Goal: Task Accomplishment & Management: Use online tool/utility

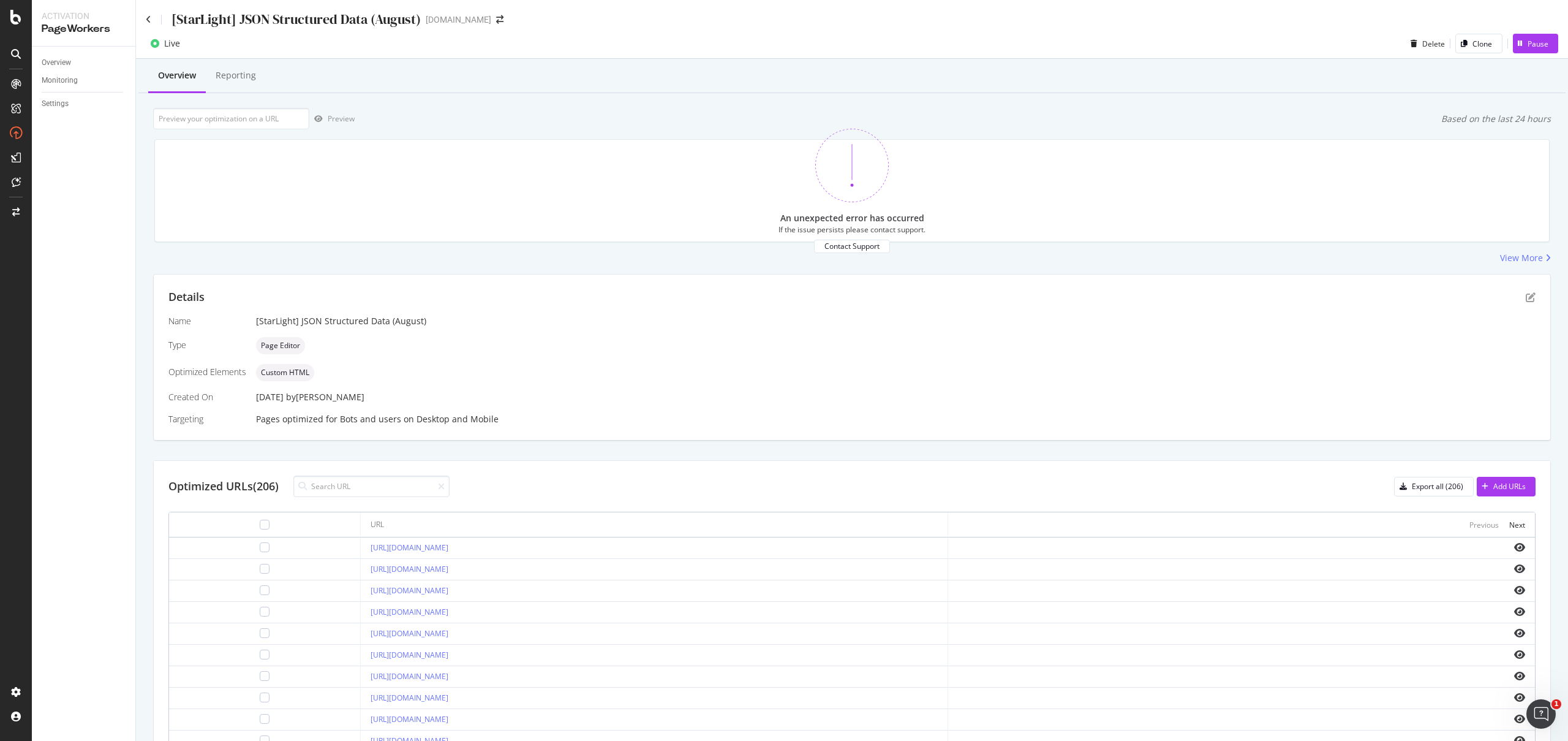
click at [153, 24] on div "[StarLight] JSON Structured Data (August)" at bounding box center [283, 19] width 275 height 19
click at [148, 22] on icon at bounding box center [148, 20] width 6 height 8
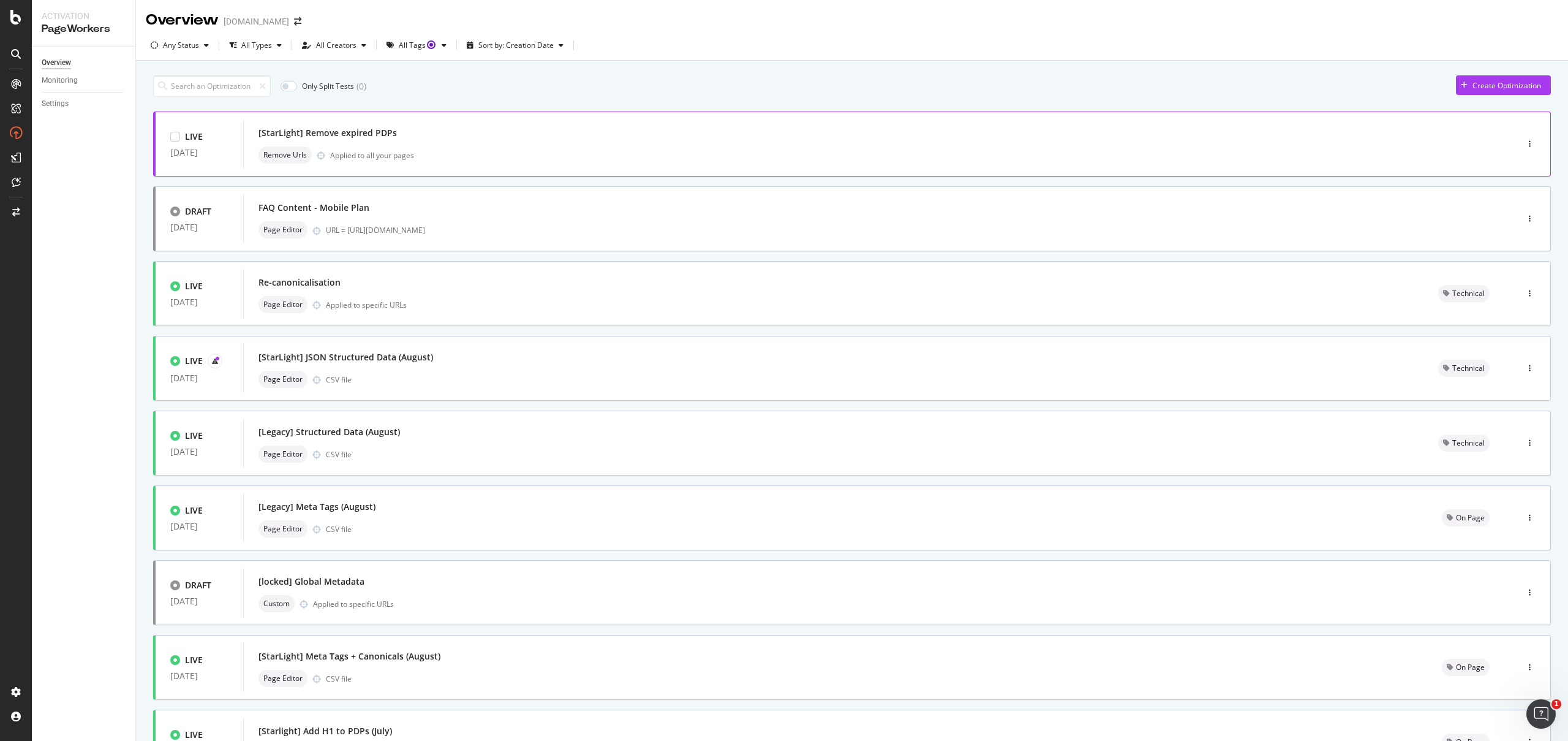
click at [485, 150] on div "Remove Urls Applied to all your pages" at bounding box center [861, 155] width 1207 height 17
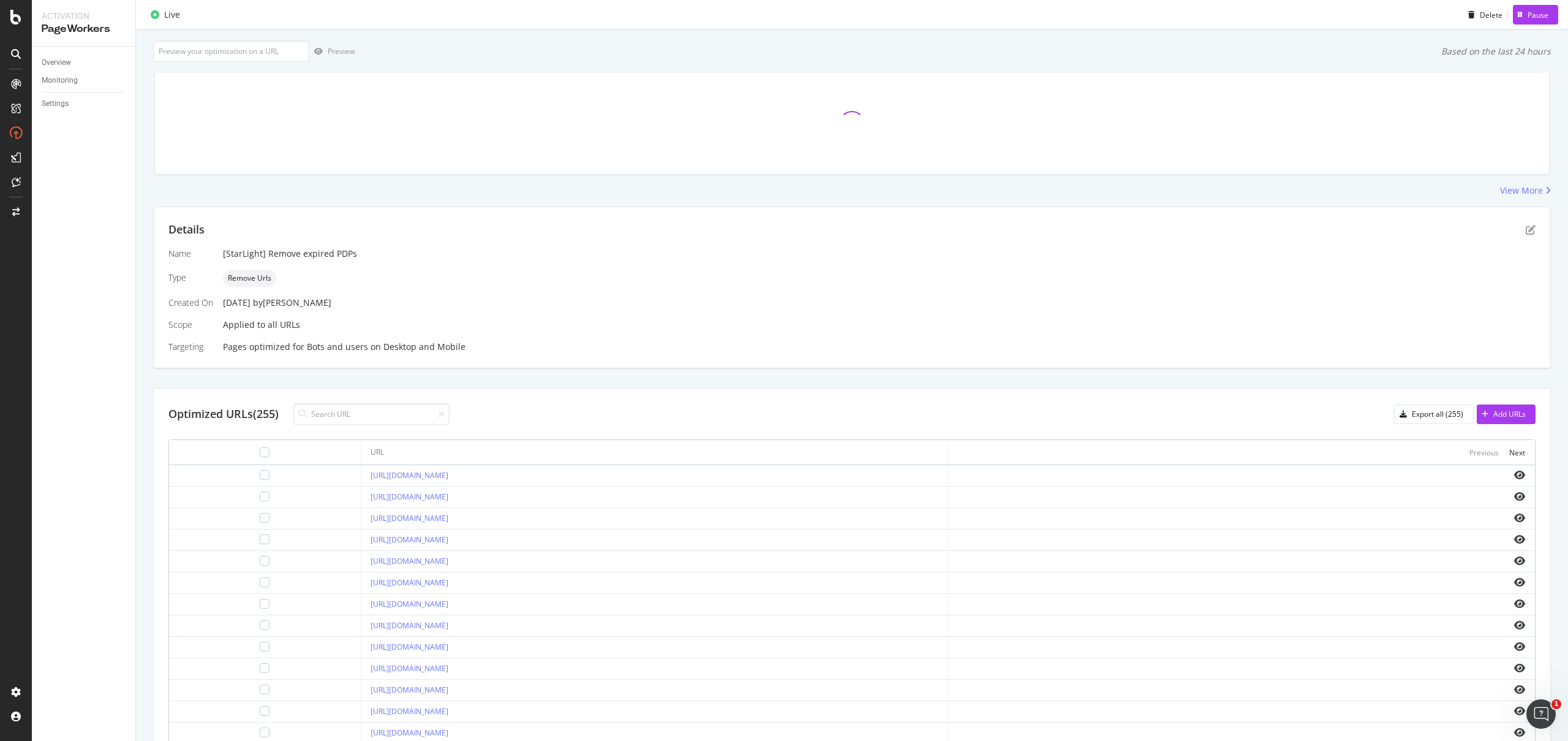
scroll to position [68, 0]
click at [405, 414] on input at bounding box center [371, 413] width 156 height 22
paste input "https://consumer.starhub.com/personal/store/mobile/accessories/mezone/iphone-16…"
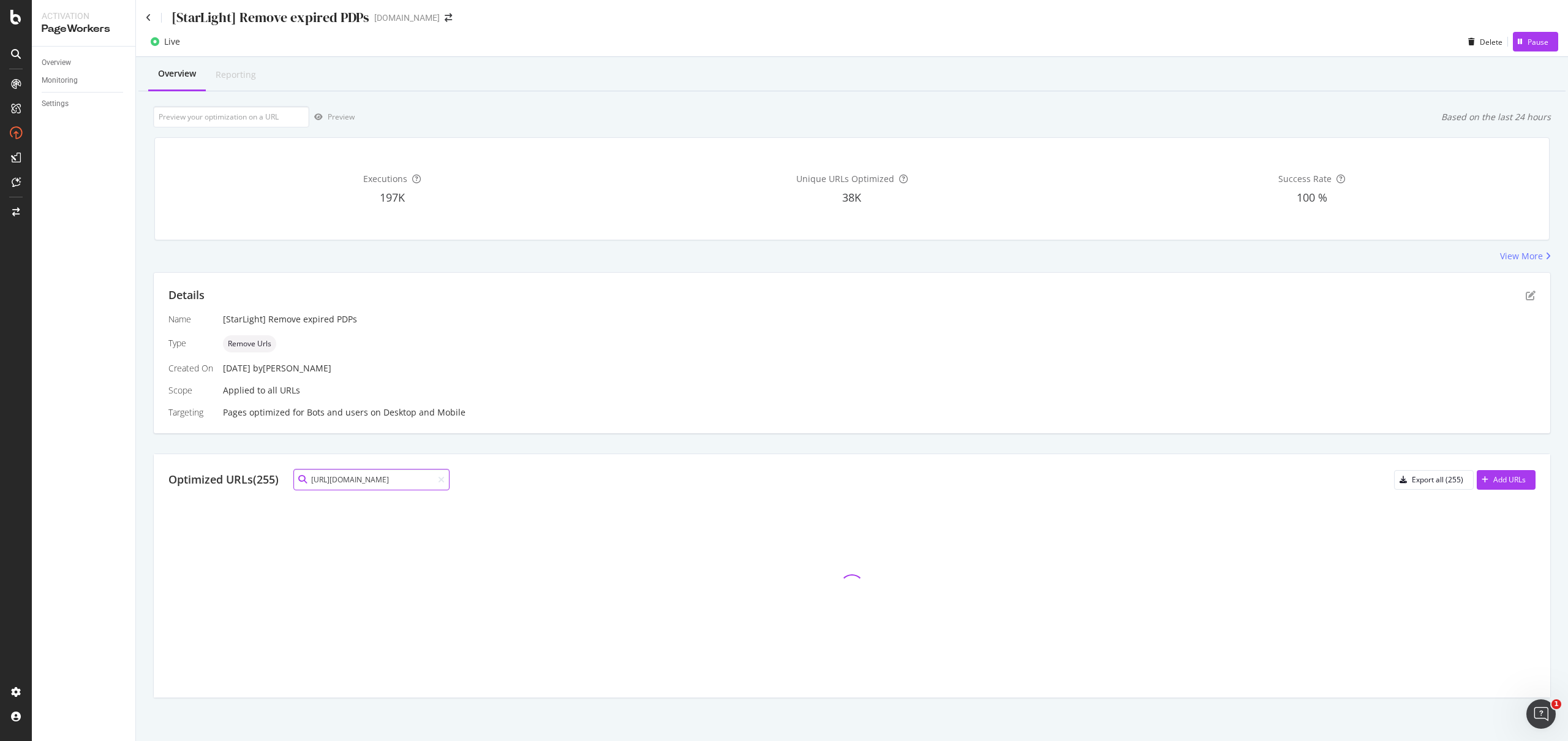
scroll to position [0, 0]
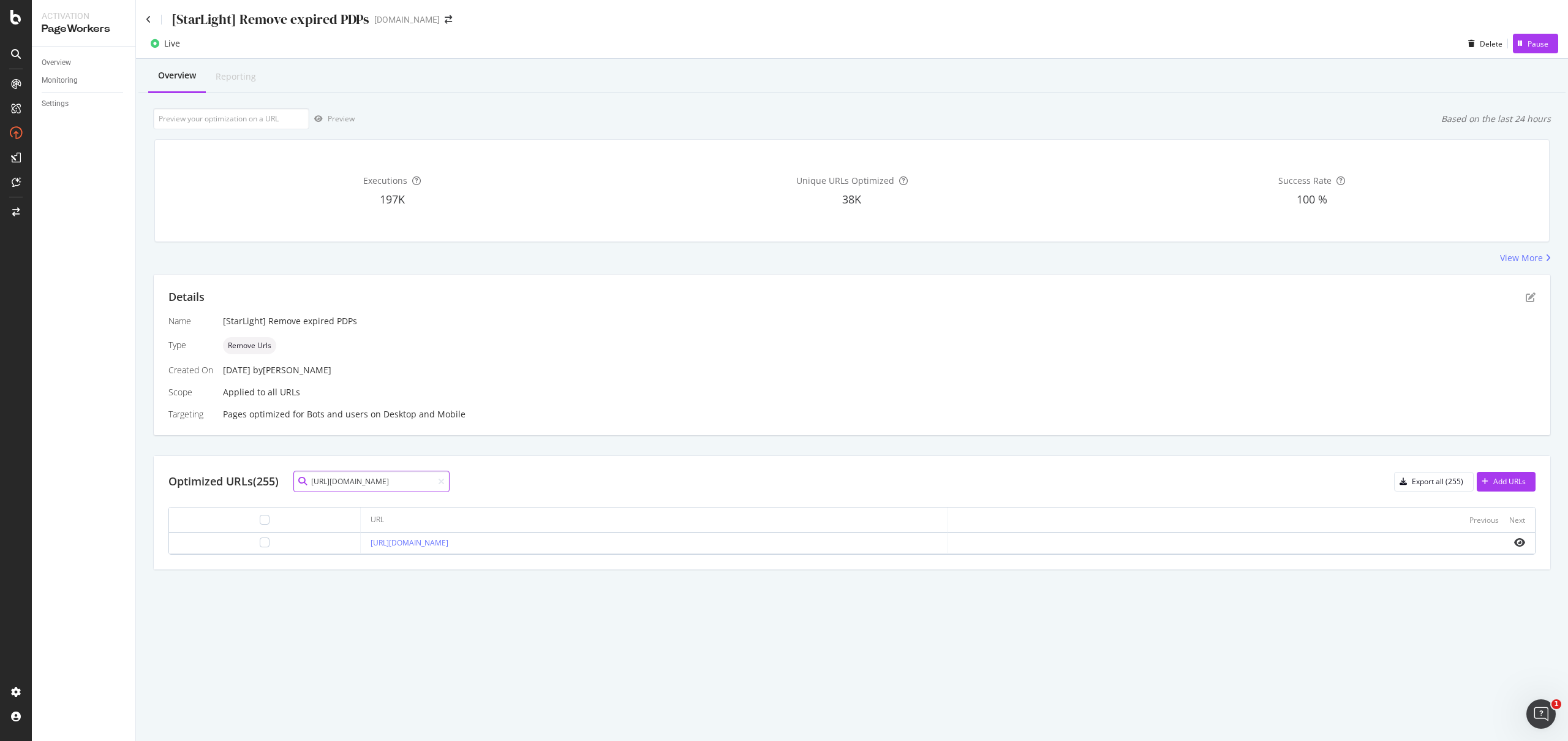
type input "https://consumer.starhub.com/personal/store/mobile/accessories/mezone/iphone-16…"
